Goal: Register for event/course

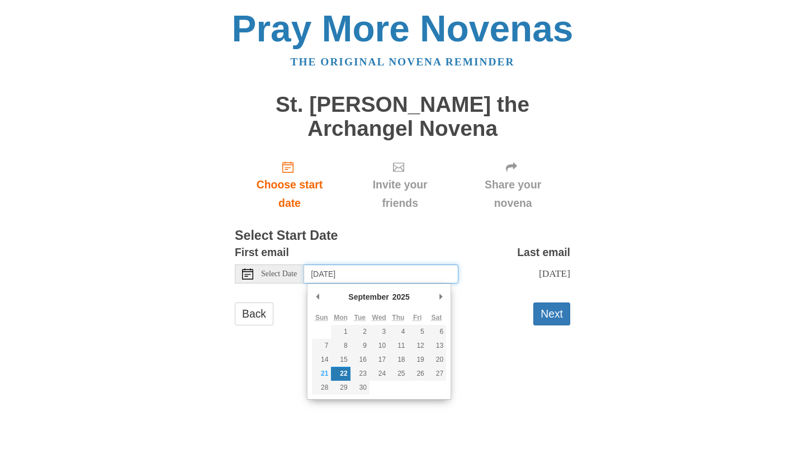
click at [361, 273] on input "[DATE]" at bounding box center [381, 273] width 154 height 19
type input "[DATE]"
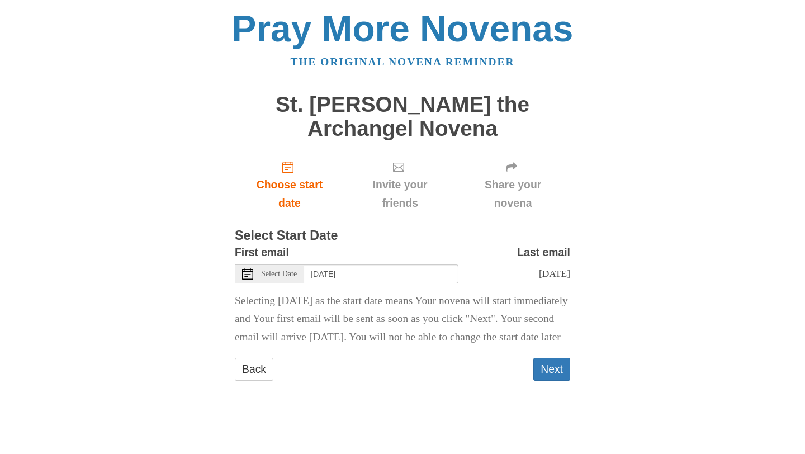
click at [545, 369] on form "First email Select Date [DATE] Last email [DATE] Selecting [DATE] as the start …" at bounding box center [402, 317] width 335 height 148
click at [552, 381] on button "Next" at bounding box center [551, 369] width 37 height 23
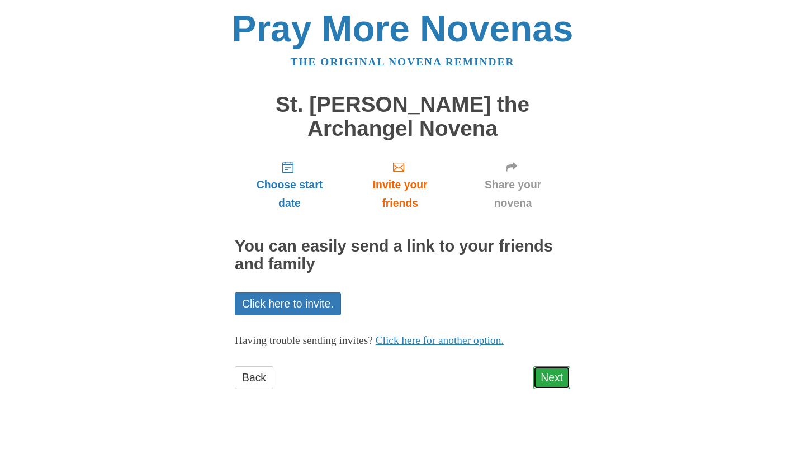
click at [556, 372] on link "Next" at bounding box center [551, 377] width 37 height 23
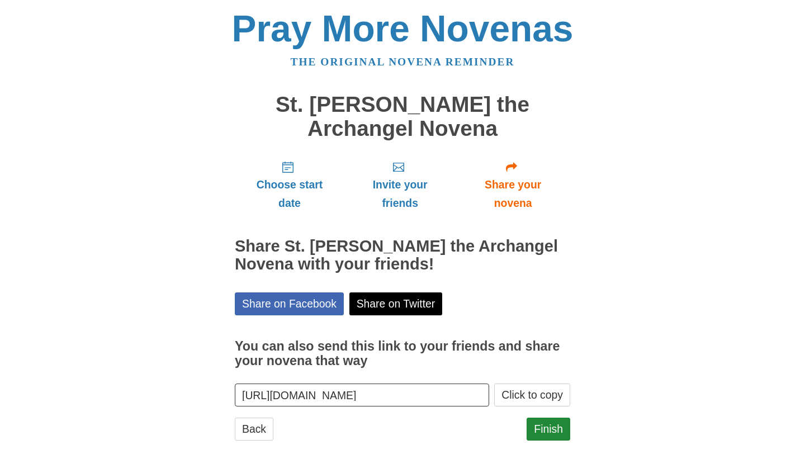
scroll to position [19, 0]
